Goal: Task Accomplishment & Management: Complete application form

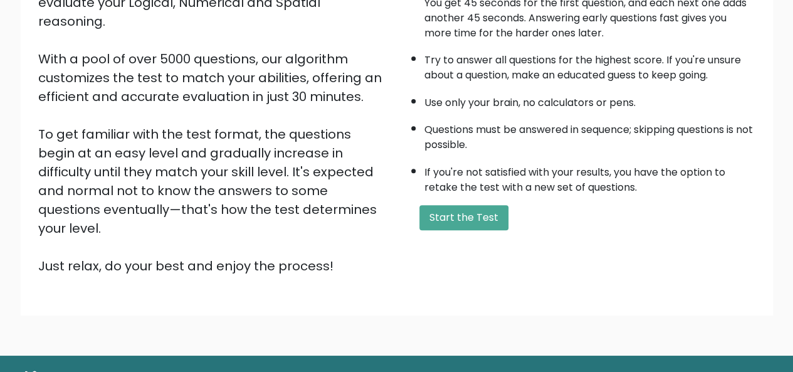
scroll to position [180, 0]
click at [475, 219] on button "Start the Test" at bounding box center [463, 216] width 89 height 25
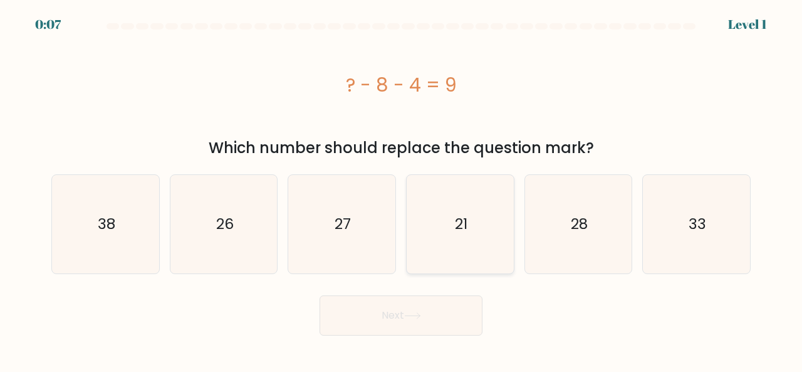
click at [444, 212] on icon "21" at bounding box center [460, 224] width 98 height 98
click at [402, 189] on input "d. 21" at bounding box center [401, 187] width 1 height 3
radio input "true"
click at [407, 312] on icon at bounding box center [412, 315] width 17 height 7
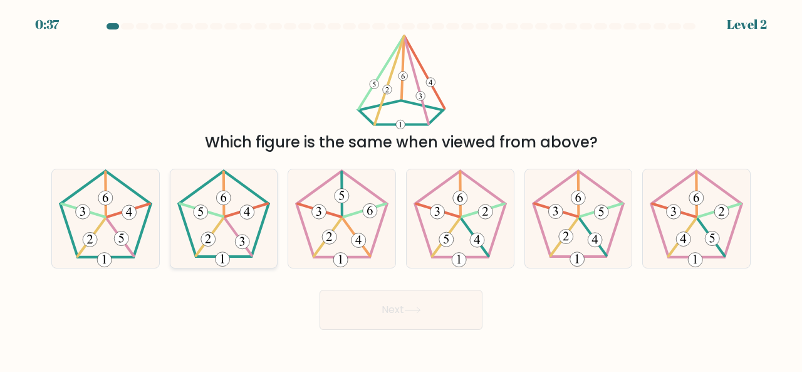
click at [226, 236] on icon at bounding box center [224, 218] width 98 height 98
click at [401, 189] on input "b." at bounding box center [401, 187] width 1 height 3
radio input "true"
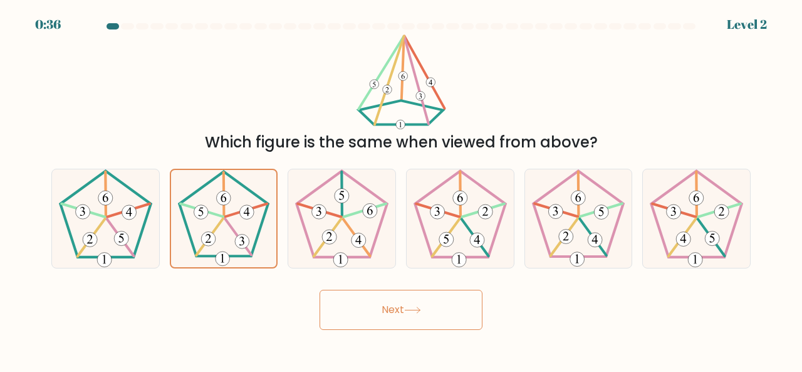
click at [372, 305] on button "Next" at bounding box center [401, 310] width 163 height 40
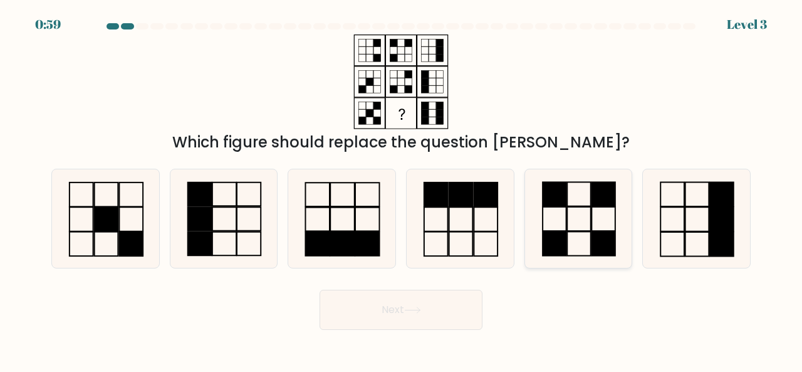
click at [574, 226] on icon at bounding box center [579, 218] width 98 height 98
click at [402, 189] on input "e." at bounding box center [401, 187] width 1 height 3
radio input "true"
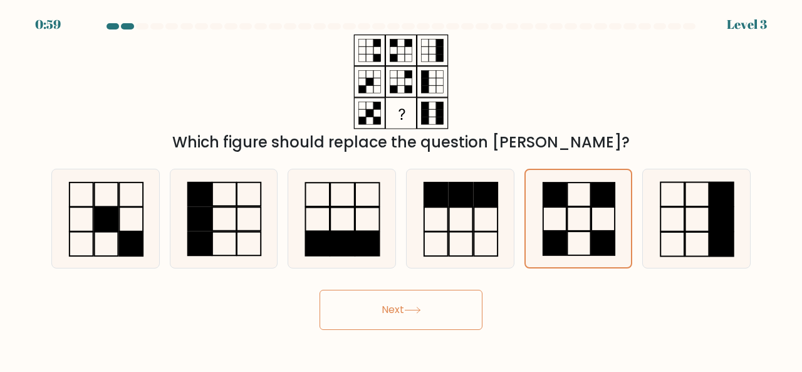
click at [450, 303] on button "Next" at bounding box center [401, 310] width 163 height 40
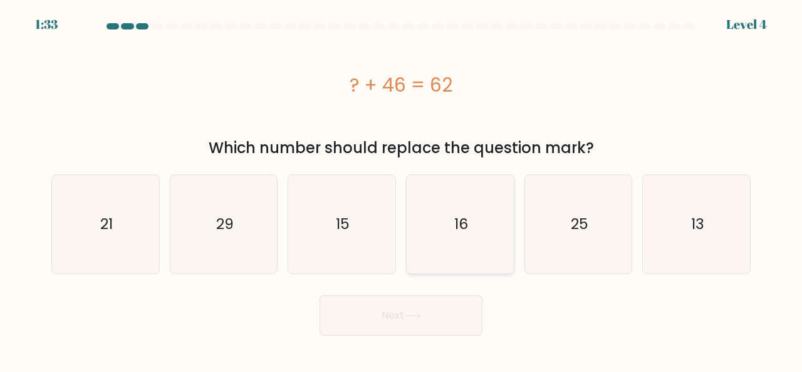
click at [457, 221] on text "16" at bounding box center [461, 224] width 14 height 21
click at [402, 189] on input "d. 16" at bounding box center [401, 187] width 1 height 3
radio input "true"
click at [407, 295] on button "Next" at bounding box center [401, 315] width 163 height 40
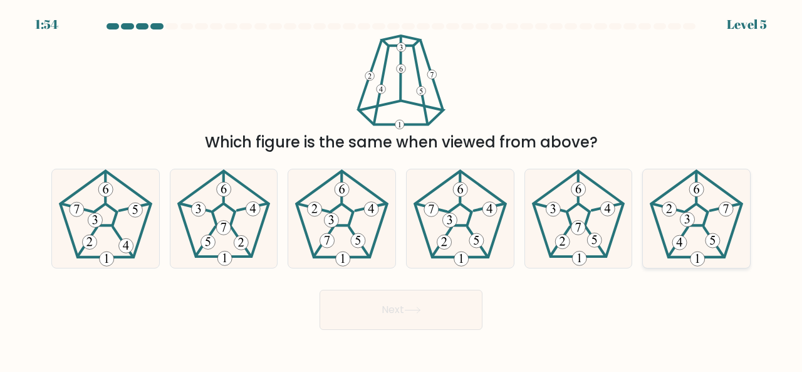
click at [677, 231] on icon at bounding box center [696, 218] width 98 height 98
click at [402, 189] on input "f." at bounding box center [401, 187] width 1 height 3
radio input "true"
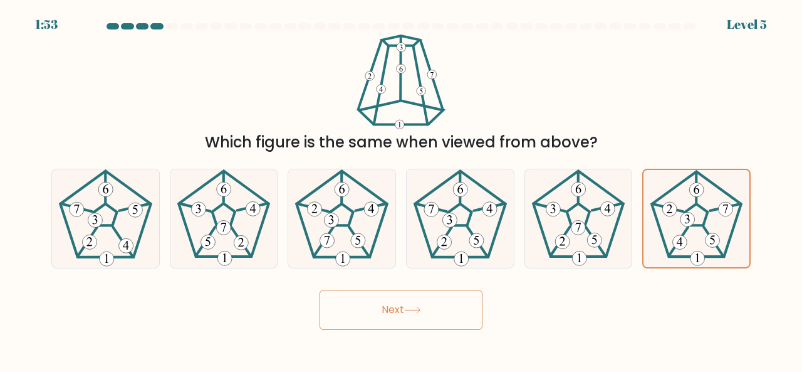
click at [408, 311] on icon at bounding box center [412, 309] width 17 height 7
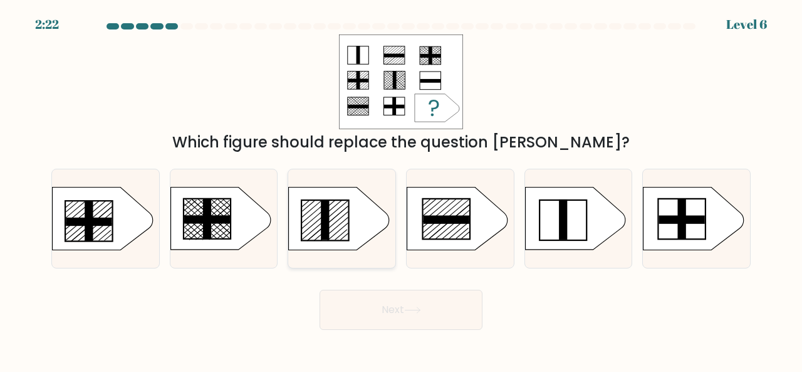
click at [347, 219] on icon at bounding box center [339, 218] width 100 height 63
click at [401, 189] on input "c." at bounding box center [401, 187] width 1 height 3
radio input "true"
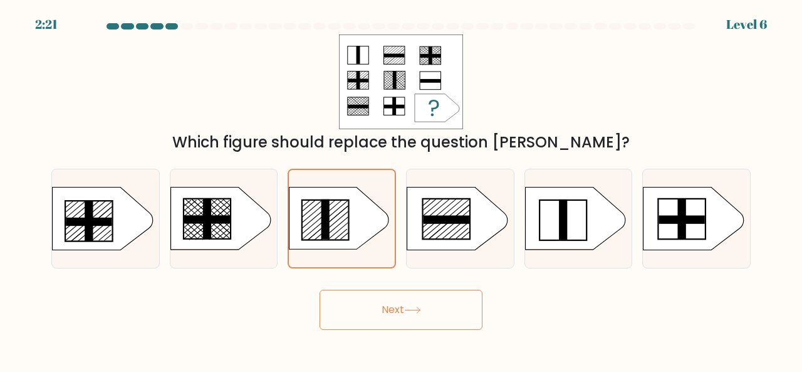
click at [379, 316] on button "Next" at bounding box center [401, 310] width 163 height 40
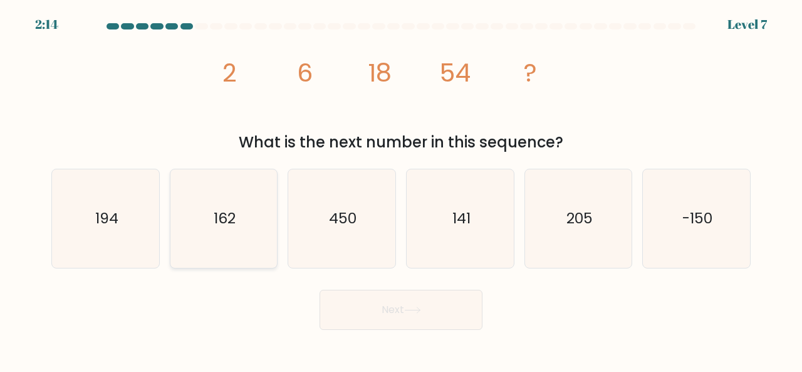
click at [244, 196] on icon "162" at bounding box center [224, 218] width 98 height 98
click at [401, 189] on input "b. 162" at bounding box center [401, 187] width 1 height 3
radio input "true"
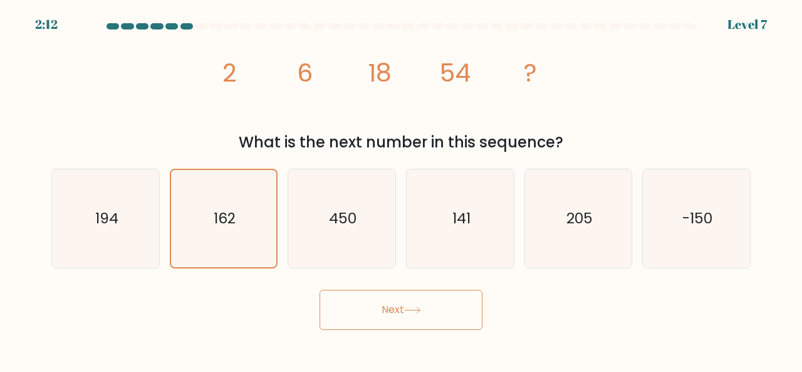
click at [431, 297] on button "Next" at bounding box center [401, 310] width 163 height 40
